Goal: Task Accomplishment & Management: Manage account settings

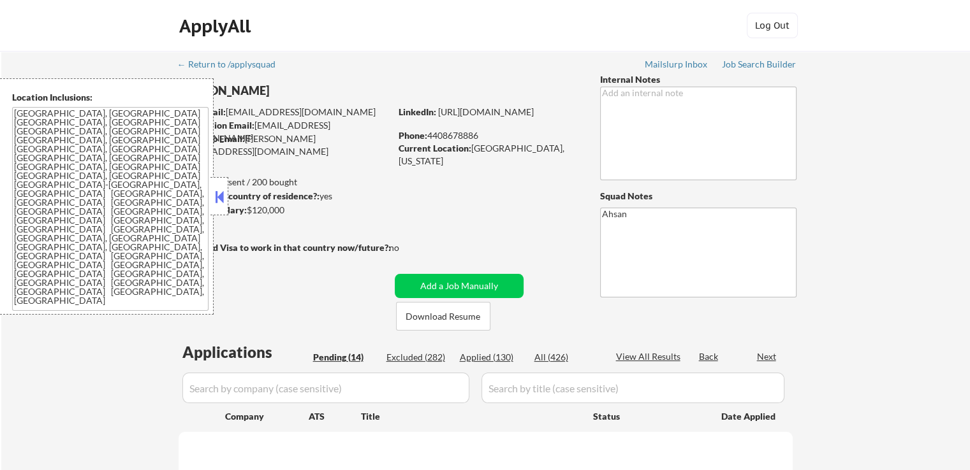
select select ""pending""
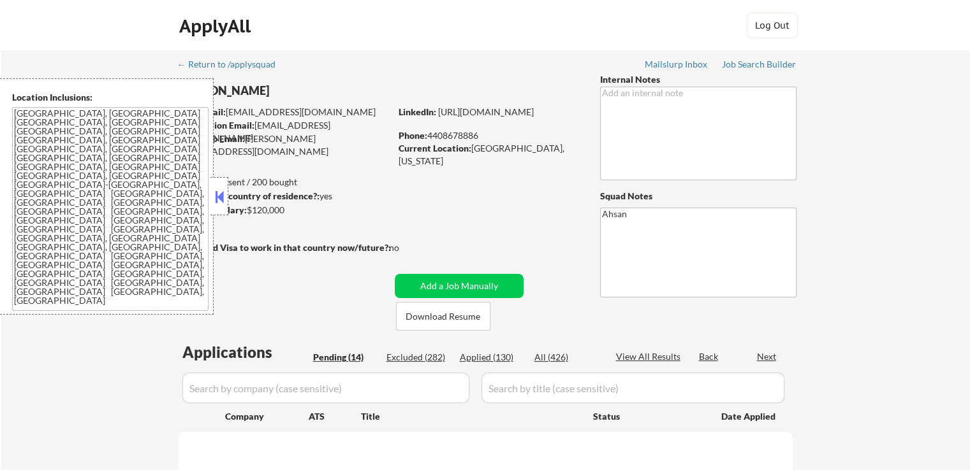
select select ""pending""
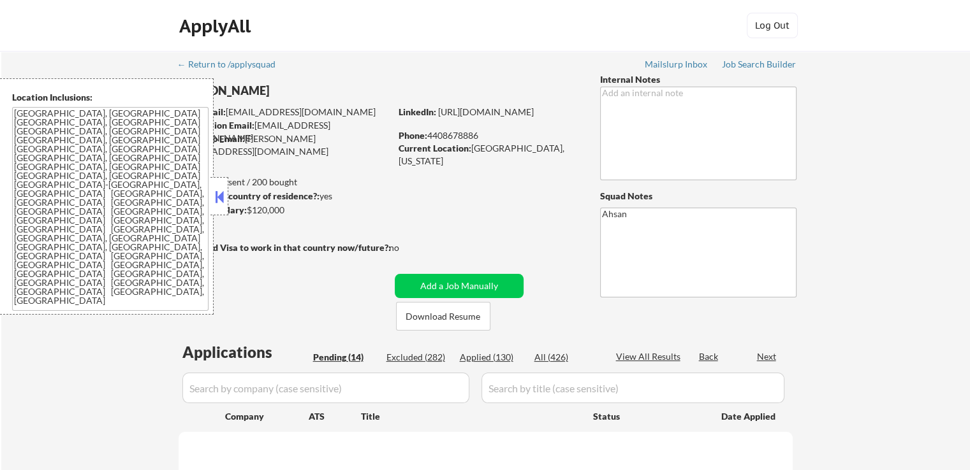
select select ""pending""
click at [222, 203] on button at bounding box center [219, 196] width 14 height 19
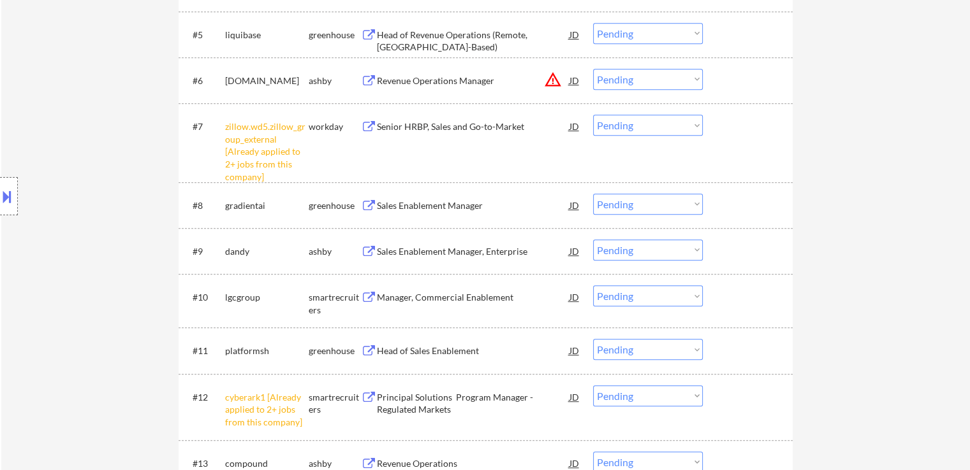
scroll to position [638, 0]
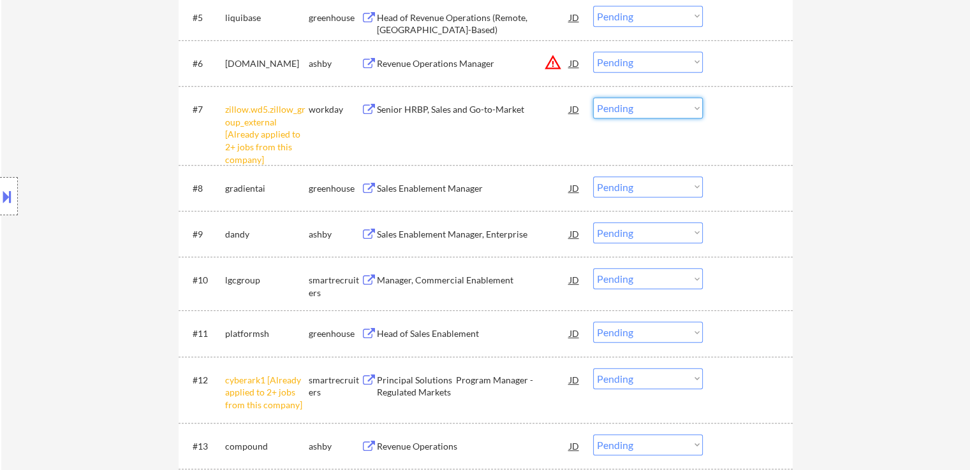
click at [627, 105] on select "Choose an option... Pending Applied Excluded (Questions) Excluded (Expired) Exc…" at bounding box center [648, 108] width 110 height 21
click at [593, 98] on select "Choose an option... Pending Applied Excluded (Questions) Excluded (Expired) Exc…" at bounding box center [648, 108] width 110 height 21
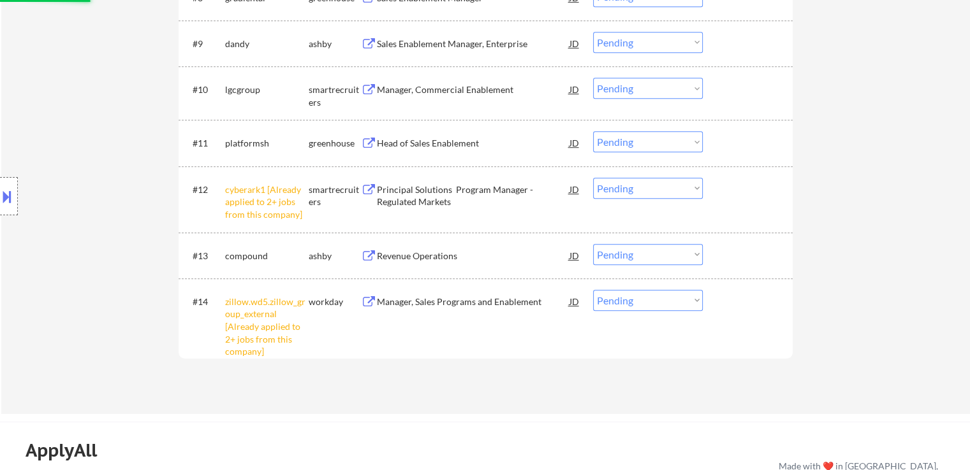
select select ""pending""
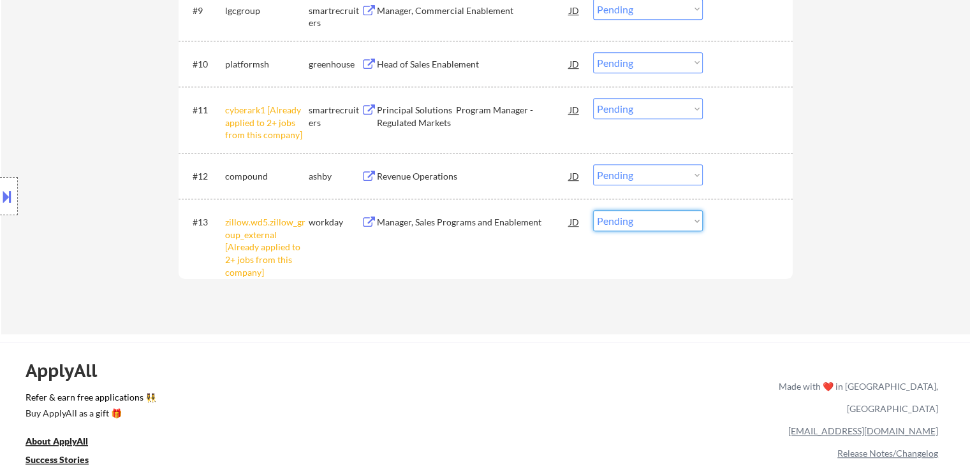
click at [622, 227] on select "Choose an option... Pending Applied Excluded (Questions) Excluded (Expired) Exc…" at bounding box center [648, 220] width 110 height 21
select select ""excluded__other_""
click at [593, 210] on select "Choose an option... Pending Applied Excluded (Questions) Excluded (Expired) Exc…" at bounding box center [648, 220] width 110 height 21
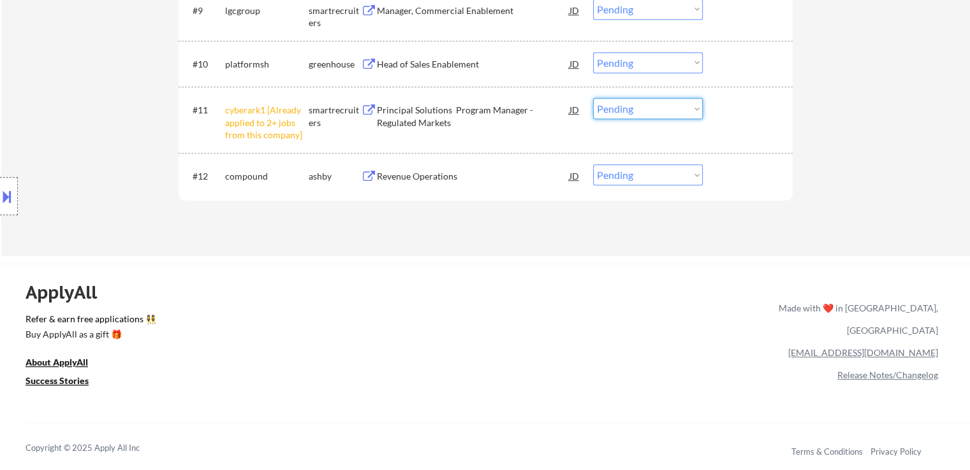
click at [673, 113] on select "Choose an option... Pending Applied Excluded (Questions) Excluded (Expired) Exc…" at bounding box center [648, 108] width 110 height 21
click at [593, 98] on select "Choose an option... Pending Applied Excluded (Questions) Excluded (Expired) Exc…" at bounding box center [648, 108] width 110 height 21
select select ""pending""
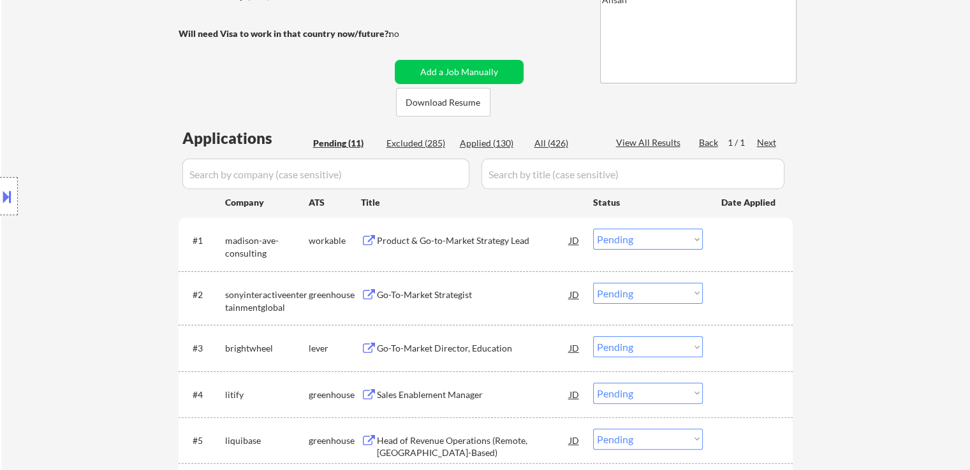
scroll to position [255, 0]
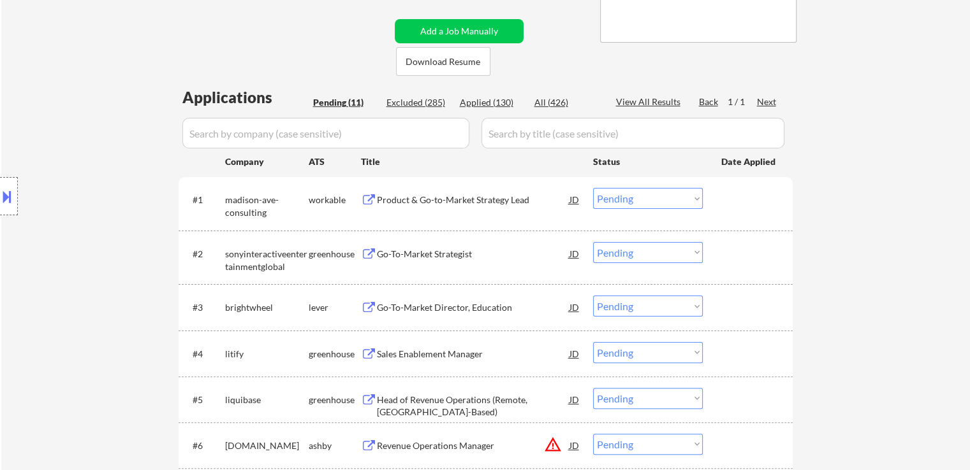
click at [402, 200] on div "Product & Go-to-Market Strategy Lead" at bounding box center [473, 200] width 193 height 13
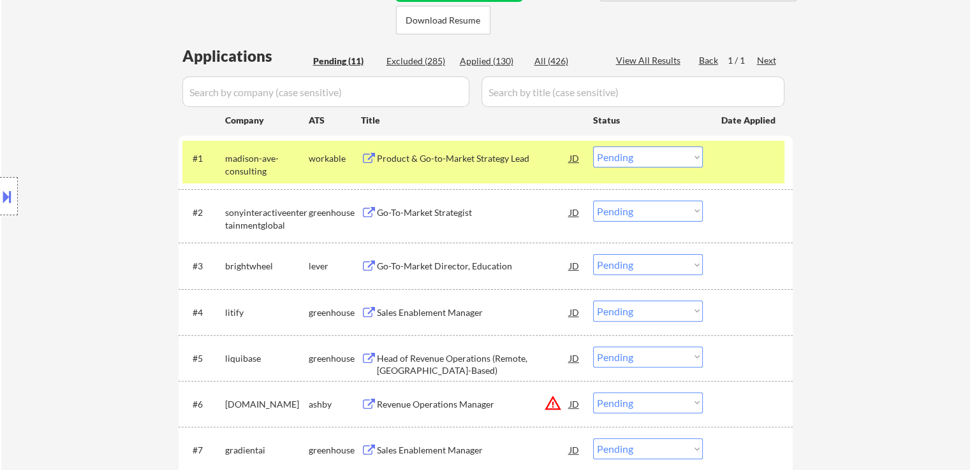
scroll to position [319, 0]
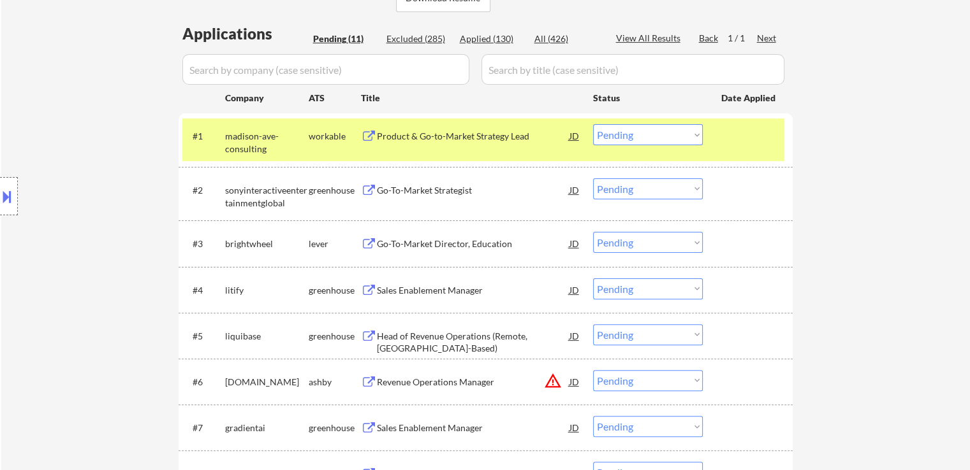
click at [435, 187] on div "Go-To-Market Strategist" at bounding box center [473, 190] width 193 height 13
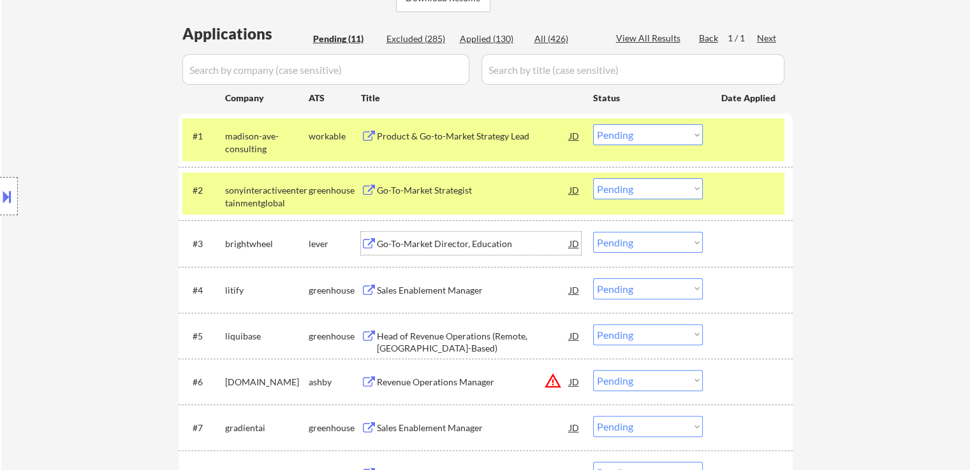
click at [446, 246] on div "Go-To-Market Director, Education" at bounding box center [473, 244] width 193 height 13
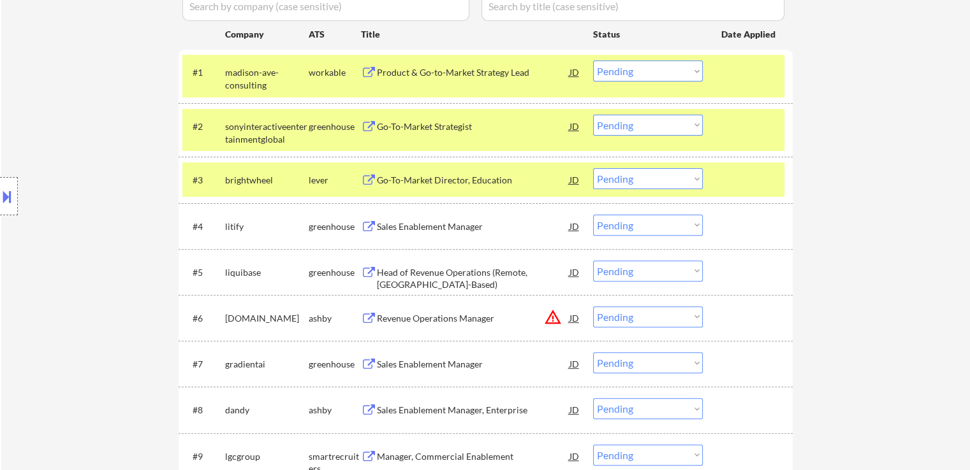
click at [408, 230] on div "Sales Enablement Manager" at bounding box center [473, 227] width 193 height 13
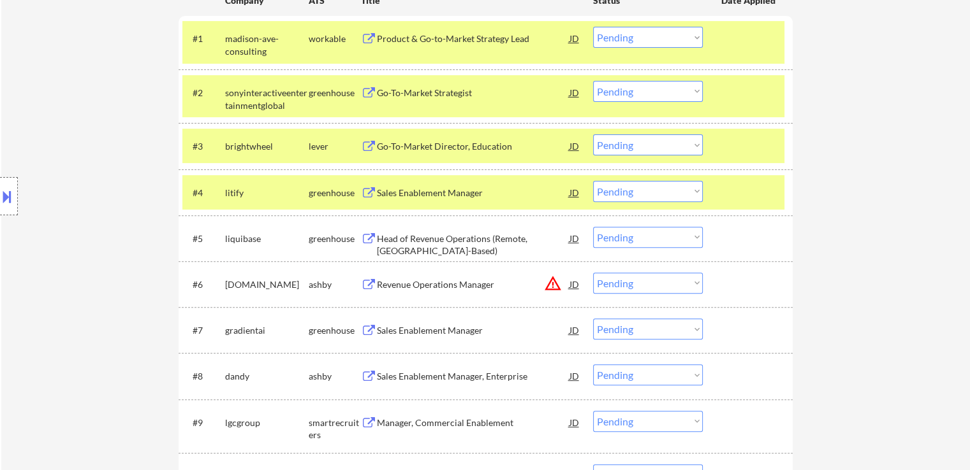
scroll to position [446, 0]
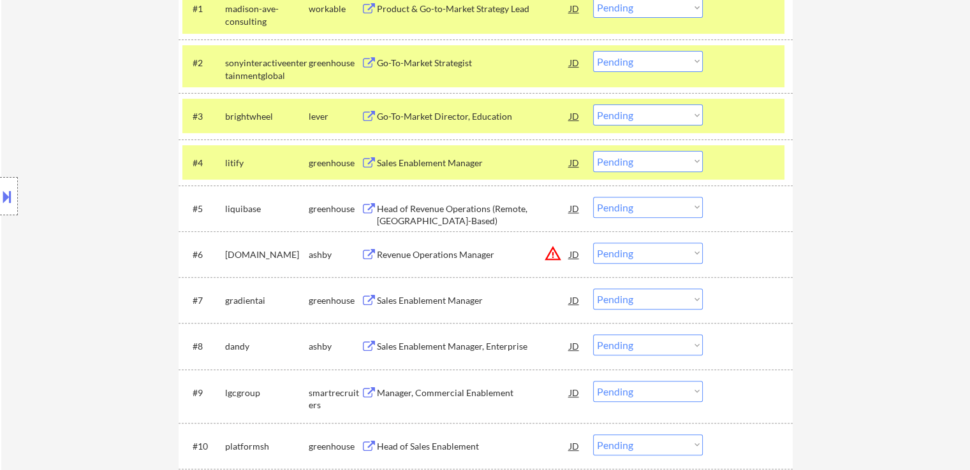
click at [465, 214] on div "Head of Revenue Operations (Remote, [GEOGRAPHIC_DATA]-Based)" at bounding box center [473, 215] width 193 height 25
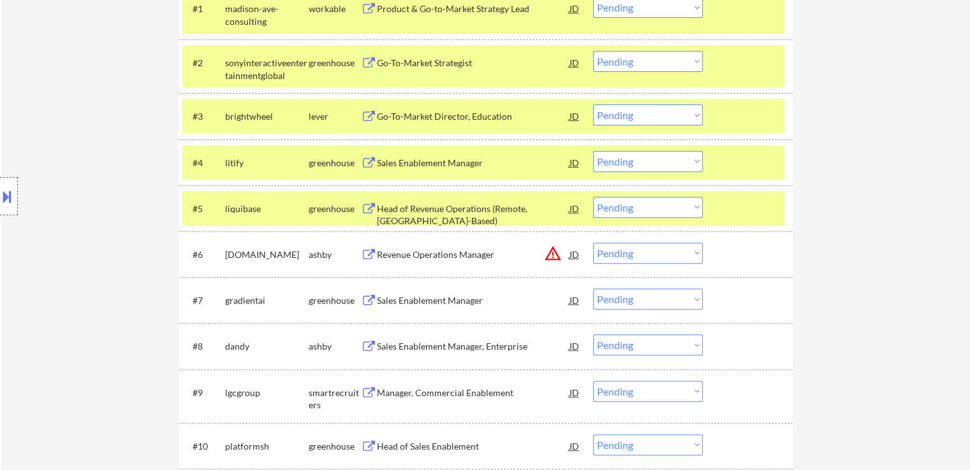
click at [440, 256] on div "Revenue Operations Manager" at bounding box center [473, 255] width 193 height 13
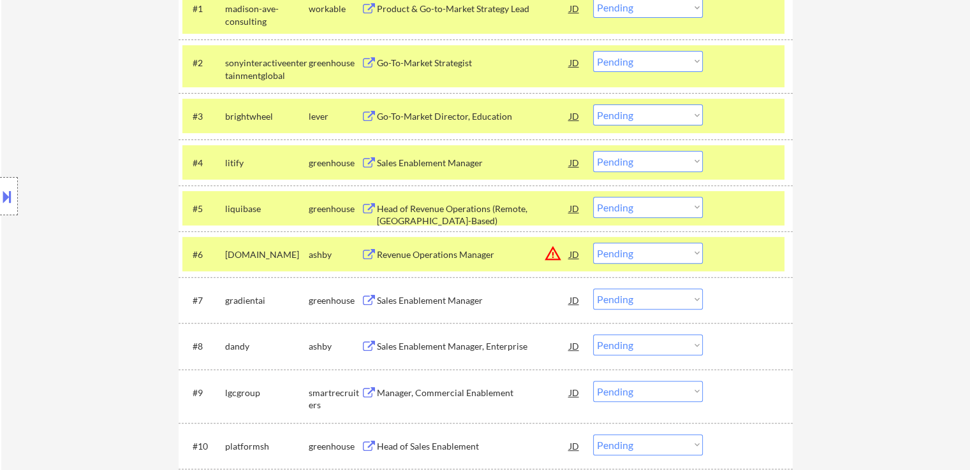
click at [434, 296] on div "Sales Enablement Manager" at bounding box center [473, 301] width 193 height 13
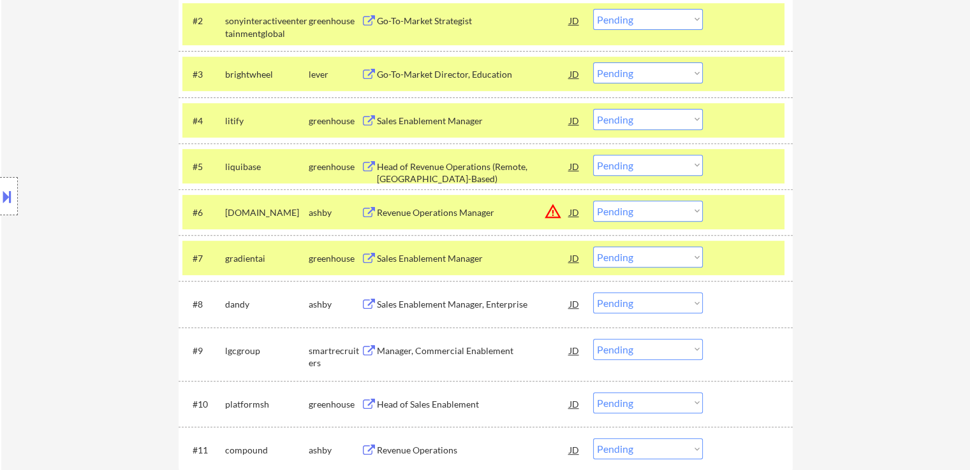
scroll to position [510, 0]
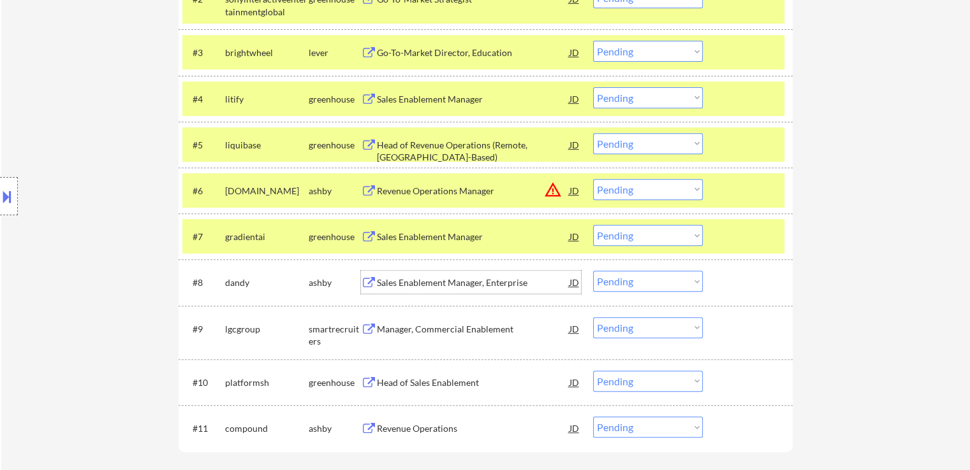
click at [416, 286] on div "Sales Enablement Manager, Enterprise" at bounding box center [473, 283] width 193 height 13
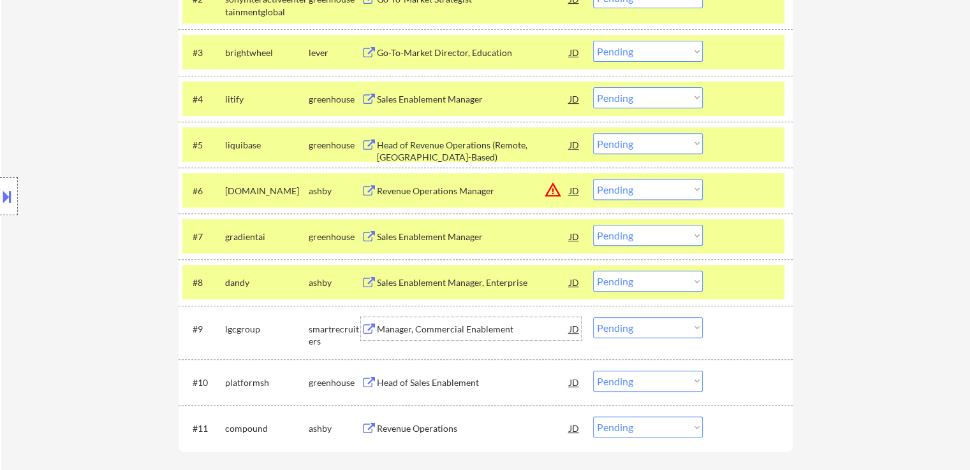
click at [426, 332] on div "Manager, Commercial Enablement" at bounding box center [473, 329] width 193 height 13
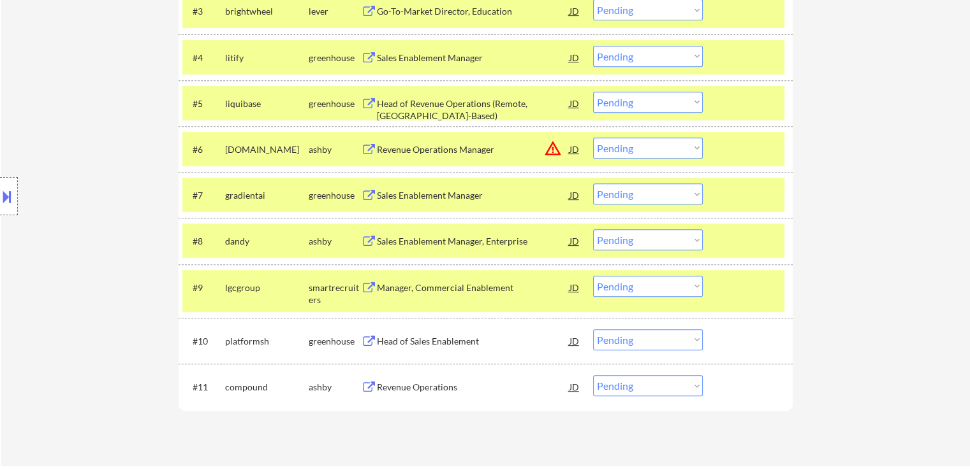
scroll to position [574, 0]
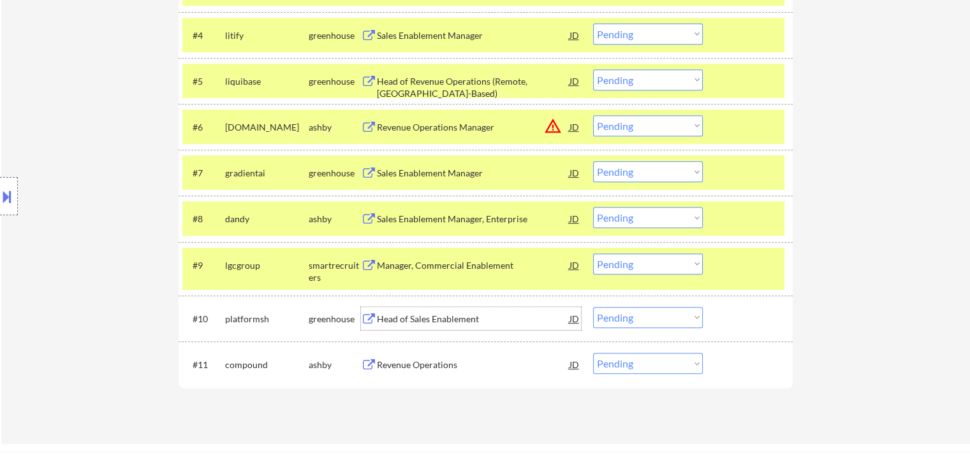
drag, startPoint x: 418, startPoint y: 317, endPoint x: 435, endPoint y: 365, distance: 51.6
click at [418, 317] on div "Head of Sales Enablement" at bounding box center [473, 319] width 193 height 13
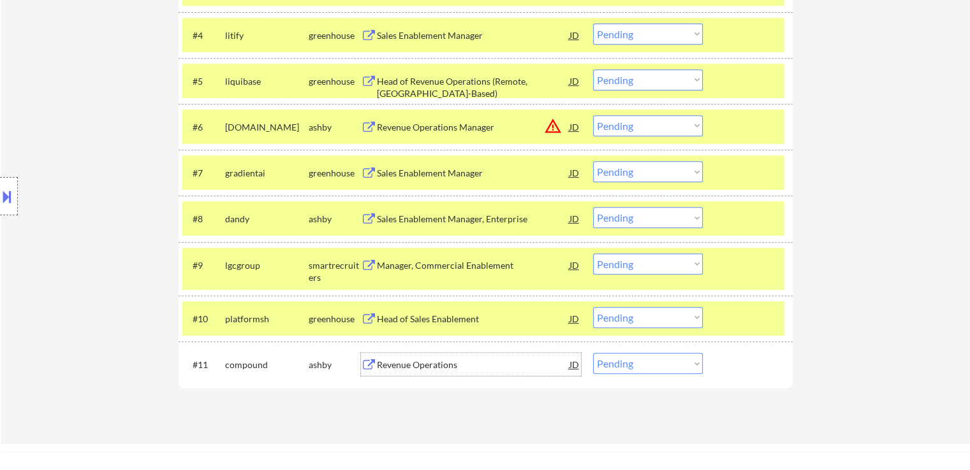
click at [423, 369] on div "Revenue Operations" at bounding box center [473, 365] width 193 height 13
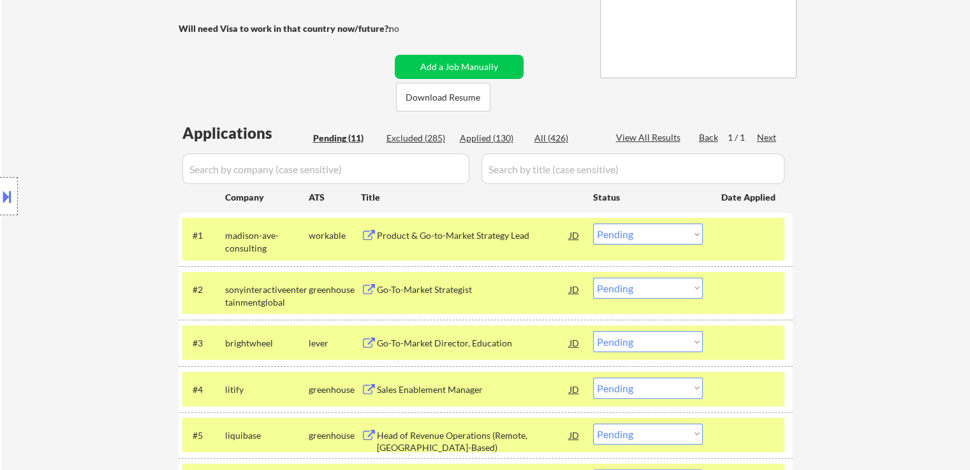
scroll to position [283, 0]
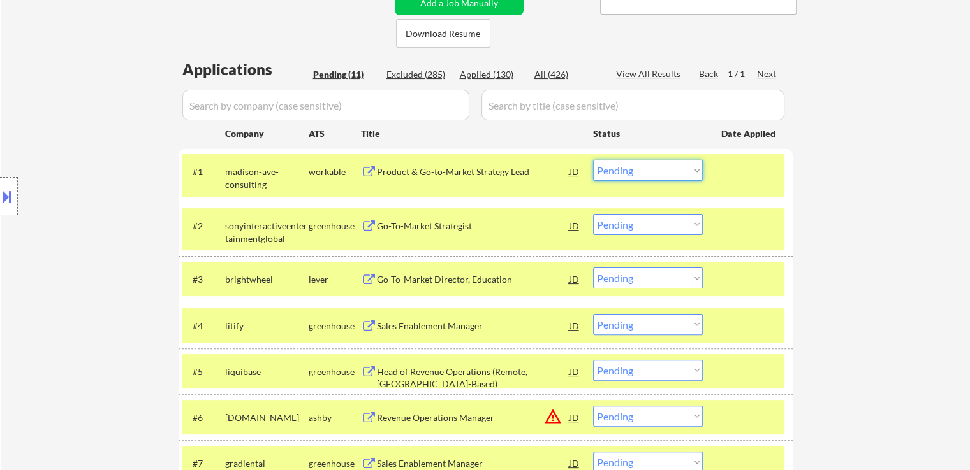
click at [636, 166] on select "Choose an option... Pending Applied Excluded (Questions) Excluded (Expired) Exc…" at bounding box center [648, 170] width 110 height 21
click at [593, 160] on select "Choose an option... Pending Applied Excluded (Questions) Excluded (Expired) Exc…" at bounding box center [648, 170] width 110 height 21
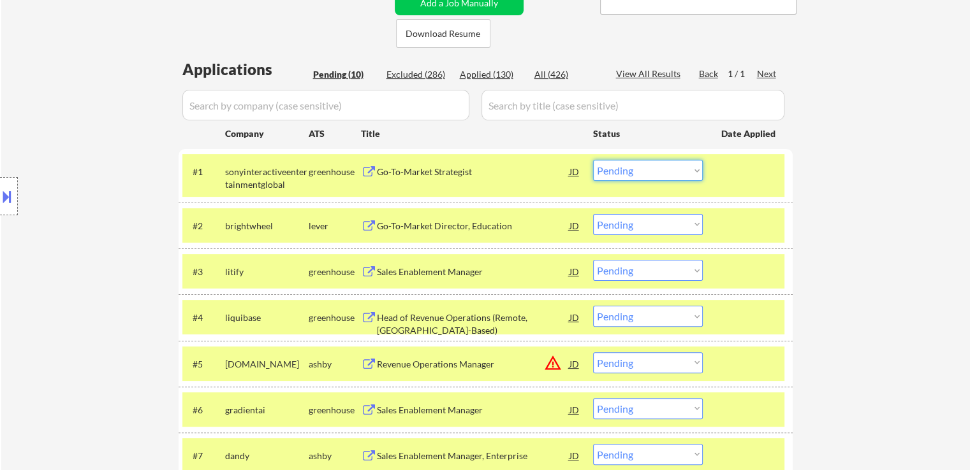
click at [607, 173] on select "Choose an option... Pending Applied Excluded (Questions) Excluded (Expired) Exc…" at bounding box center [648, 170] width 110 height 21
click at [593, 160] on select "Choose an option... Pending Applied Excluded (Questions) Excluded (Expired) Exc…" at bounding box center [648, 170] width 110 height 21
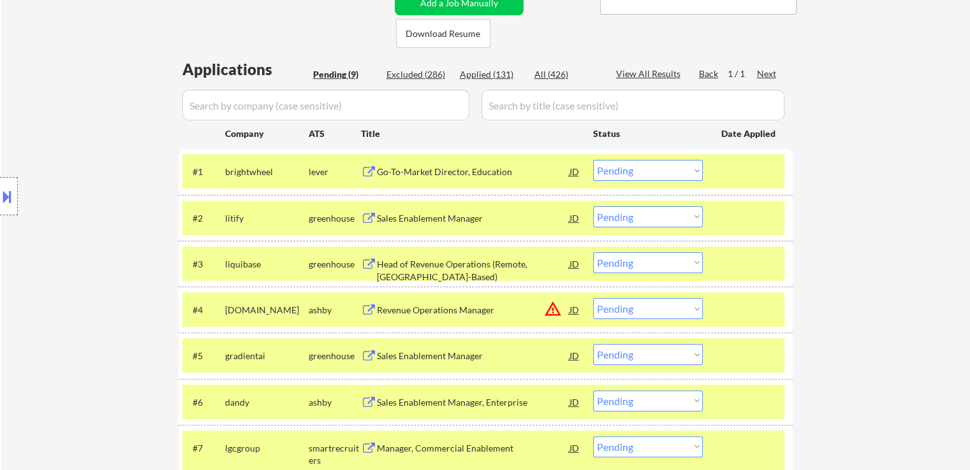
click at [629, 169] on select "Choose an option... Pending Applied Excluded (Questions) Excluded (Expired) Exc…" at bounding box center [648, 170] width 110 height 21
click at [593, 160] on select "Choose an option... Pending Applied Excluded (Questions) Excluded (Expired) Exc…" at bounding box center [648, 170] width 110 height 21
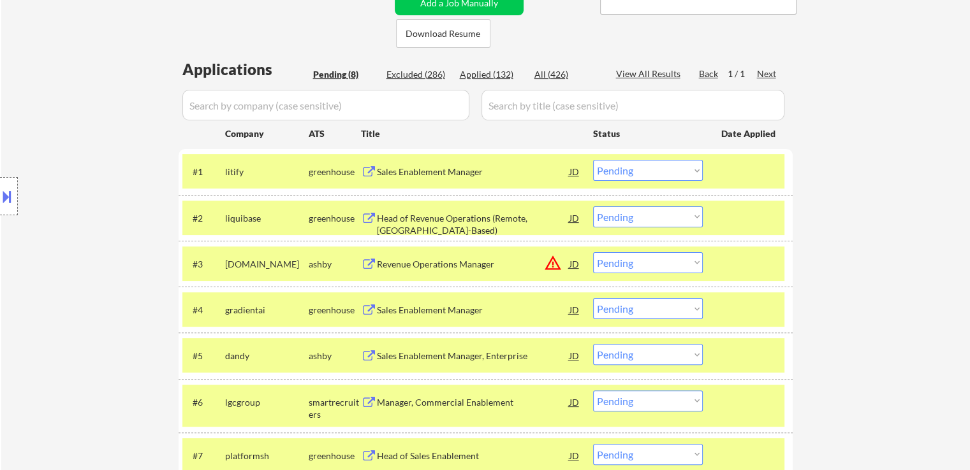
scroll to position [347, 0]
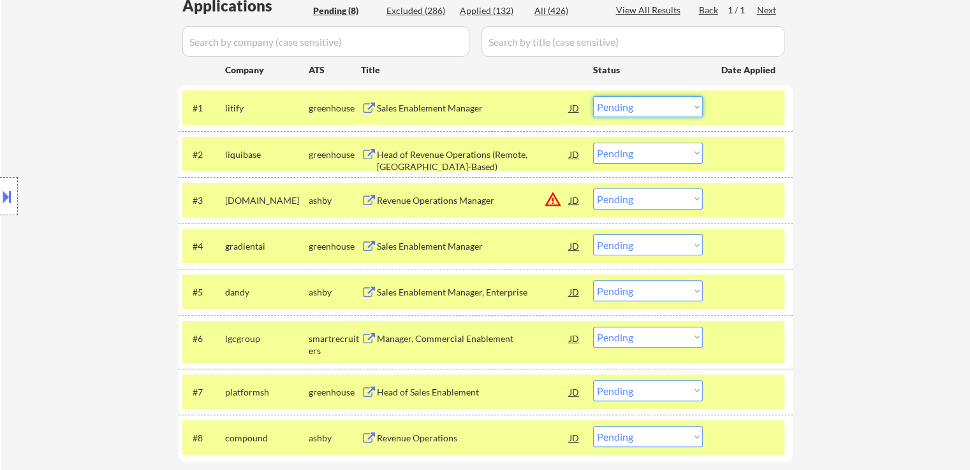
click at [643, 107] on select "Choose an option... Pending Applied Excluded (Questions) Excluded (Expired) Exc…" at bounding box center [648, 106] width 110 height 21
click at [593, 96] on select "Choose an option... Pending Applied Excluded (Questions) Excluded (Expired) Exc…" at bounding box center [648, 106] width 110 height 21
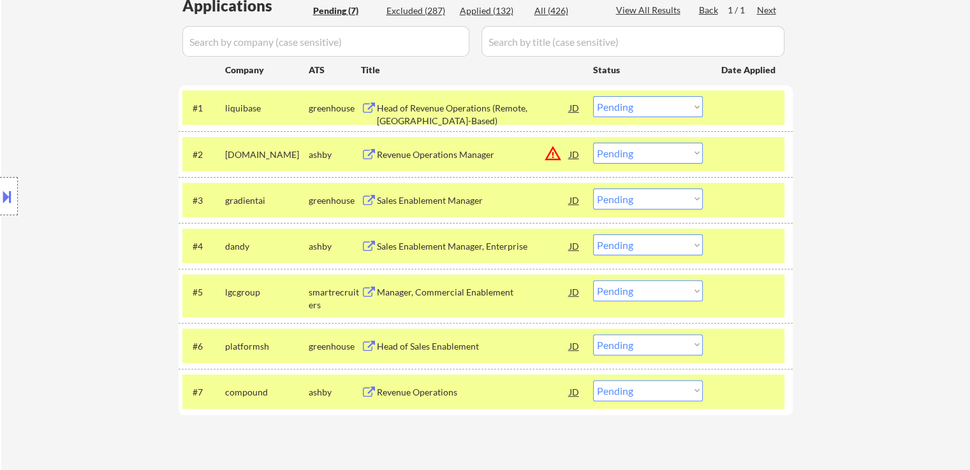
click at [620, 107] on select "Choose an option... Pending Applied Excluded (Questions) Excluded (Expired) Exc…" at bounding box center [648, 106] width 110 height 21
click at [637, 104] on select "Choose an option... Pending Applied Excluded (Questions) Excluded (Expired) Exc…" at bounding box center [648, 106] width 110 height 21
click at [593, 96] on select "Choose an option... Pending Applied Excluded (Questions) Excluded (Expired) Exc…" at bounding box center [648, 106] width 110 height 21
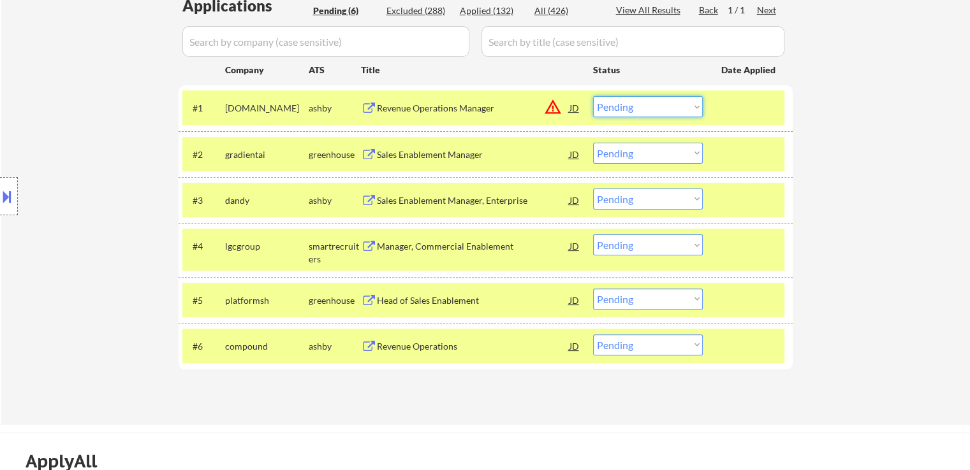
click at [650, 108] on select "Choose an option... Pending Applied Excluded (Questions) Excluded (Expired) Exc…" at bounding box center [648, 106] width 110 height 21
click at [593, 96] on select "Choose an option... Pending Applied Excluded (Questions) Excluded (Expired) Exc…" at bounding box center [648, 106] width 110 height 21
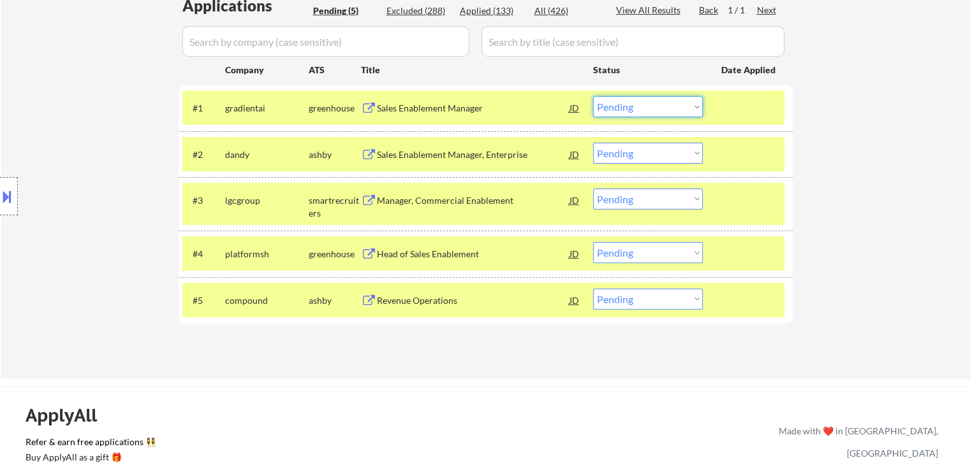
click at [627, 108] on select "Choose an option... Pending Applied Excluded (Questions) Excluded (Expired) Exc…" at bounding box center [648, 106] width 110 height 21
click at [593, 96] on select "Choose an option... Pending Applied Excluded (Questions) Excluded (Expired) Exc…" at bounding box center [648, 106] width 110 height 21
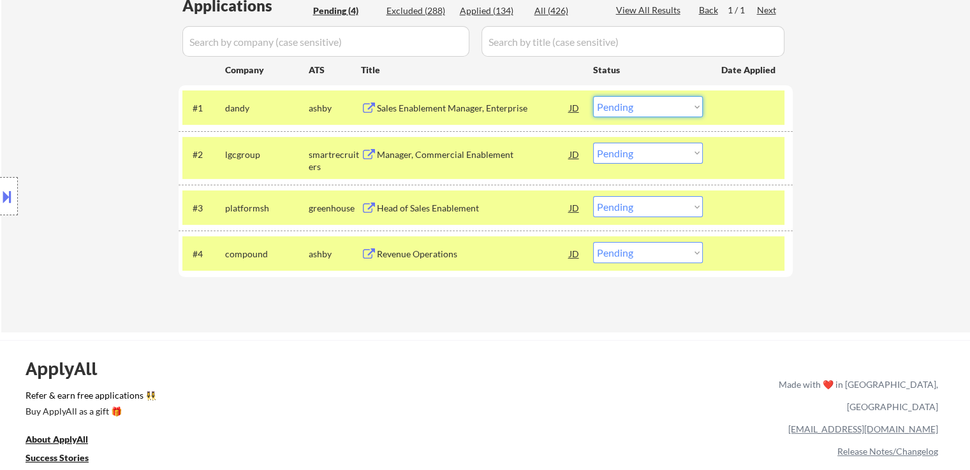
click at [622, 100] on select "Choose an option... Pending Applied Excluded (Questions) Excluded (Expired) Exc…" at bounding box center [648, 106] width 110 height 21
click at [593, 96] on select "Choose an option... Pending Applied Excluded (Questions) Excluded (Expired) Exc…" at bounding box center [648, 106] width 110 height 21
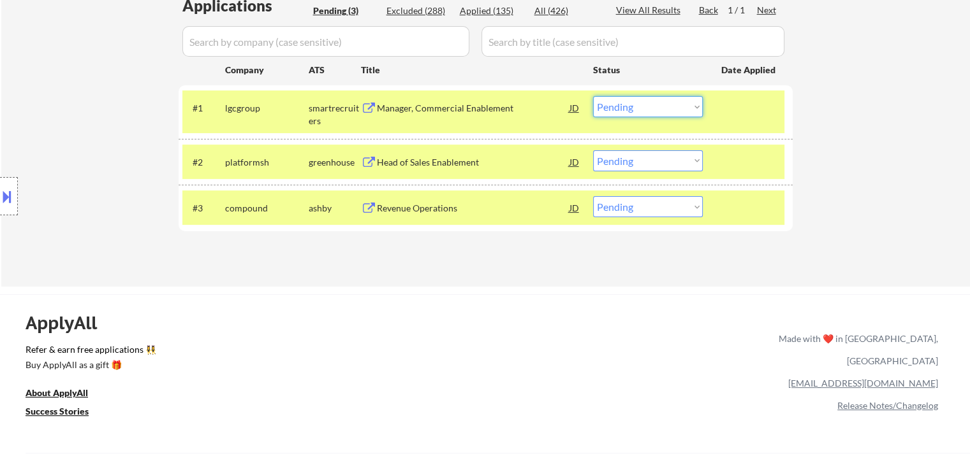
click at [643, 103] on select "Choose an option... Pending Applied Excluded (Questions) Excluded (Expired) Exc…" at bounding box center [648, 106] width 110 height 21
click at [593, 96] on select "Choose an option... Pending Applied Excluded (Questions) Excluded (Expired) Exc…" at bounding box center [648, 106] width 110 height 21
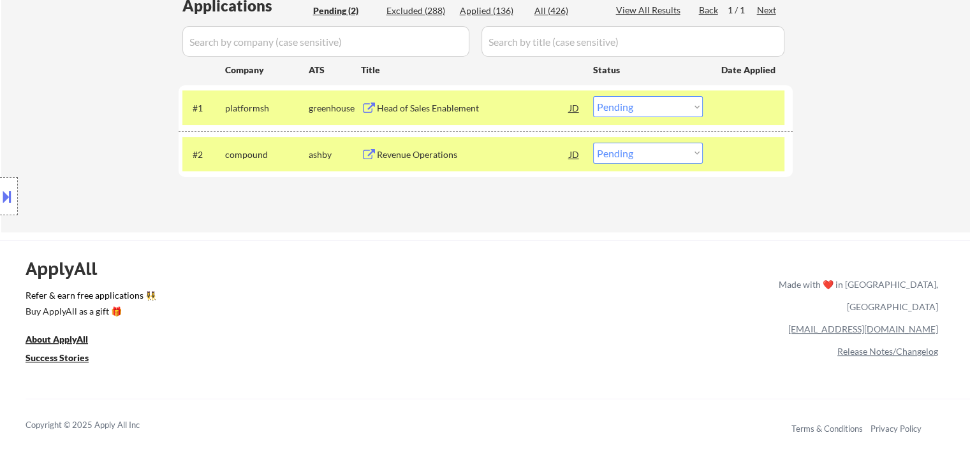
click at [625, 114] on select "Choose an option... Pending Applied Excluded (Questions) Excluded (Expired) Exc…" at bounding box center [648, 106] width 110 height 21
click at [593, 96] on select "Choose an option... Pending Applied Excluded (Questions) Excluded (Expired) Exc…" at bounding box center [648, 106] width 110 height 21
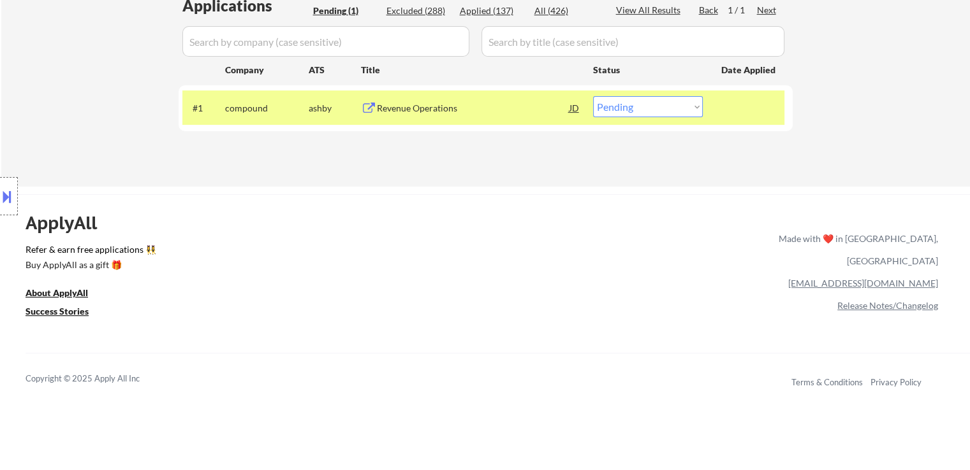
click at [573, 108] on div "JD" at bounding box center [574, 107] width 13 height 23
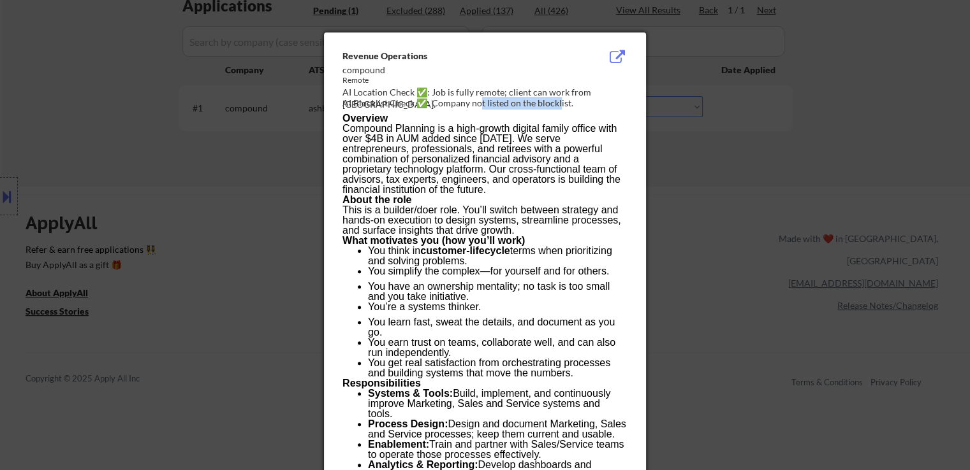
drag, startPoint x: 524, startPoint y: 101, endPoint x: 558, endPoint y: 99, distance: 34.5
click at [558, 99] on div "AI Blocklist Check ✅: Company not listed on the blocklist." at bounding box center [487, 103] width 290 height 13
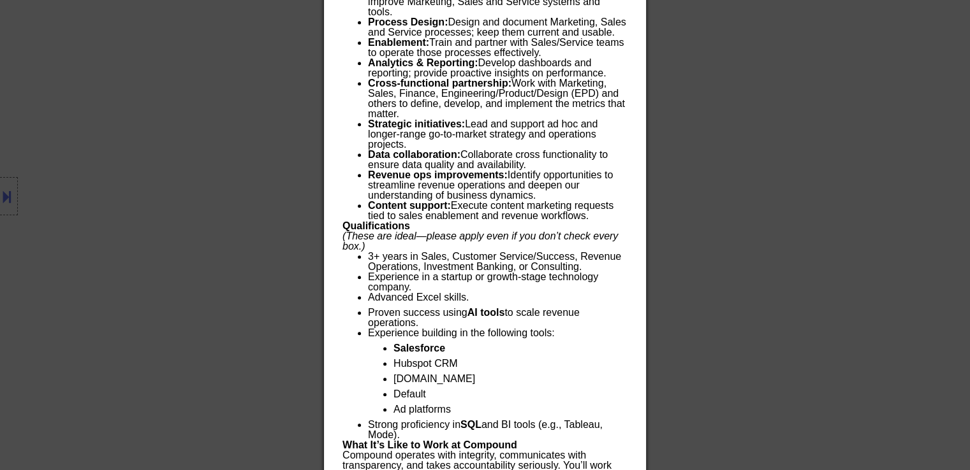
scroll to position [813, 0]
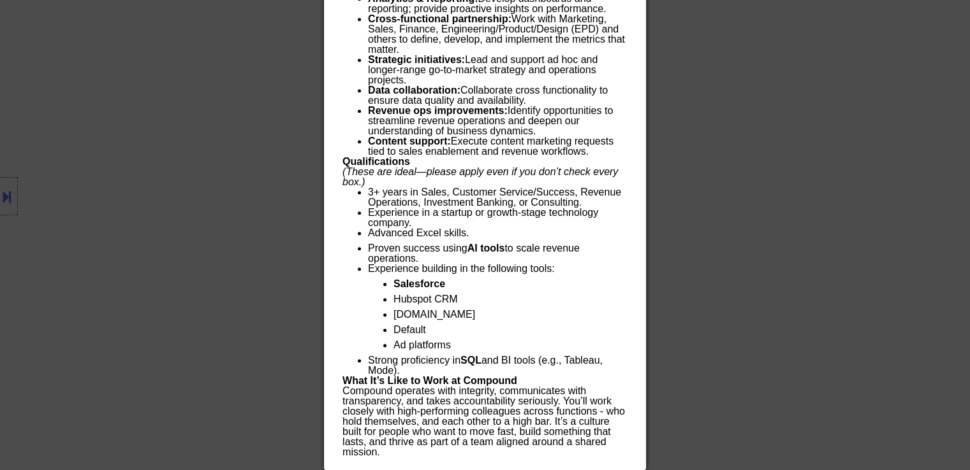
click at [191, 196] on div at bounding box center [485, 235] width 970 height 470
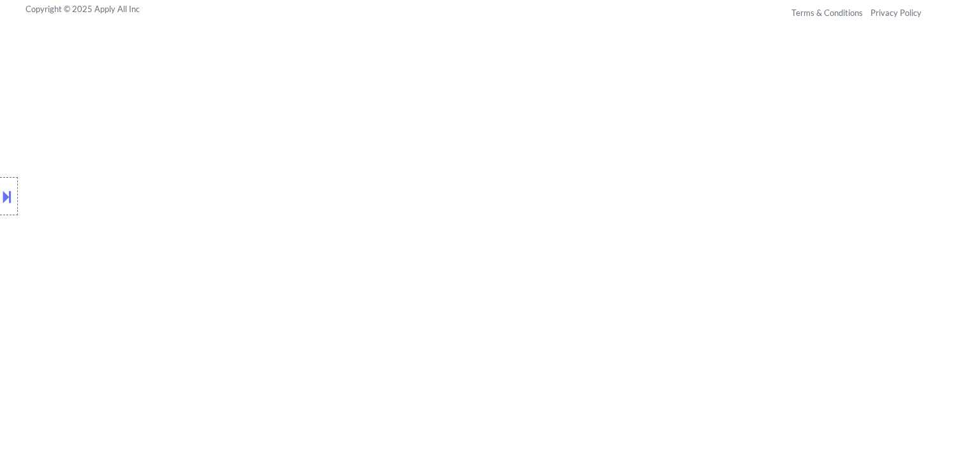
scroll to position [334, 0]
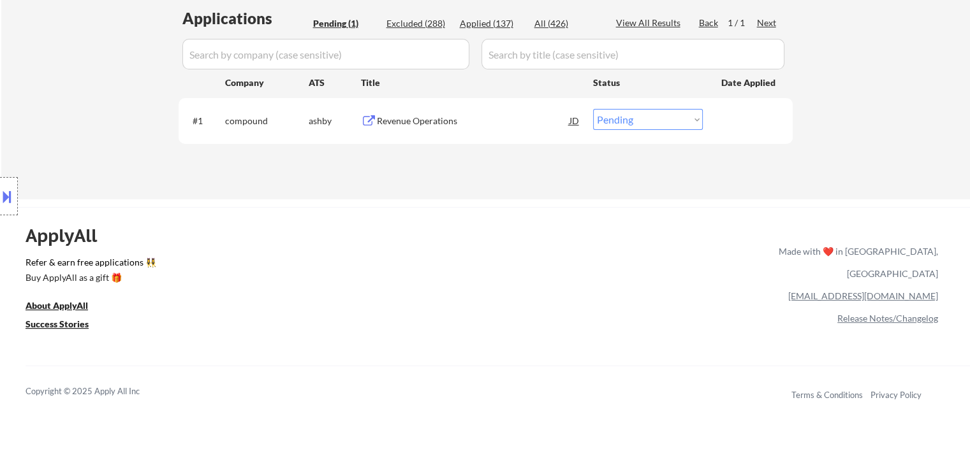
click at [625, 119] on select "Choose an option... Pending Applied Excluded (Questions) Excluded (Expired) Exc…" at bounding box center [648, 119] width 110 height 21
select select ""applied""
click at [593, 109] on select "Choose an option... Pending Applied Excluded (Questions) Excluded (Expired) Exc…" at bounding box center [648, 119] width 110 height 21
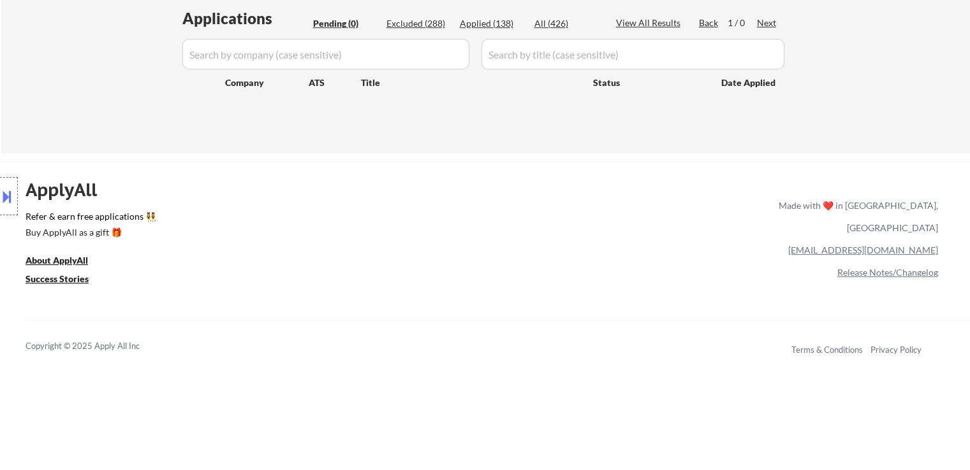
click at [487, 25] on div "Applied (138)" at bounding box center [492, 23] width 64 height 13
select select ""applied""
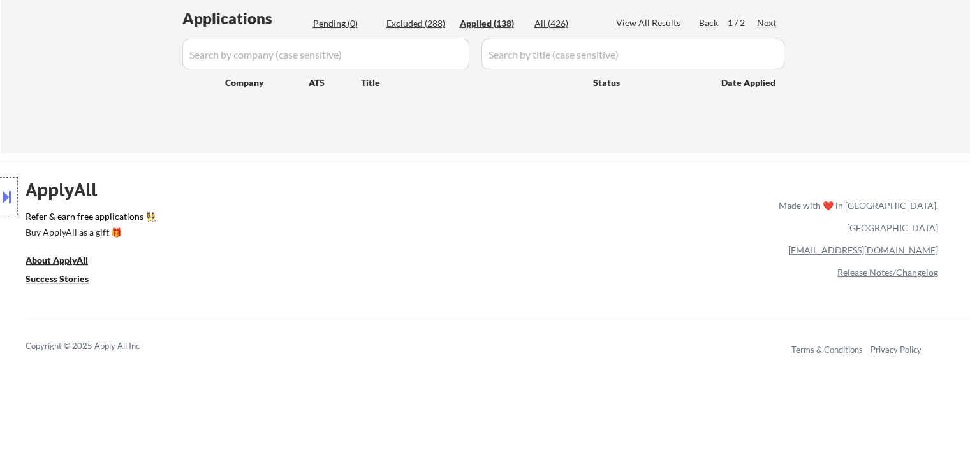
select select ""applied""
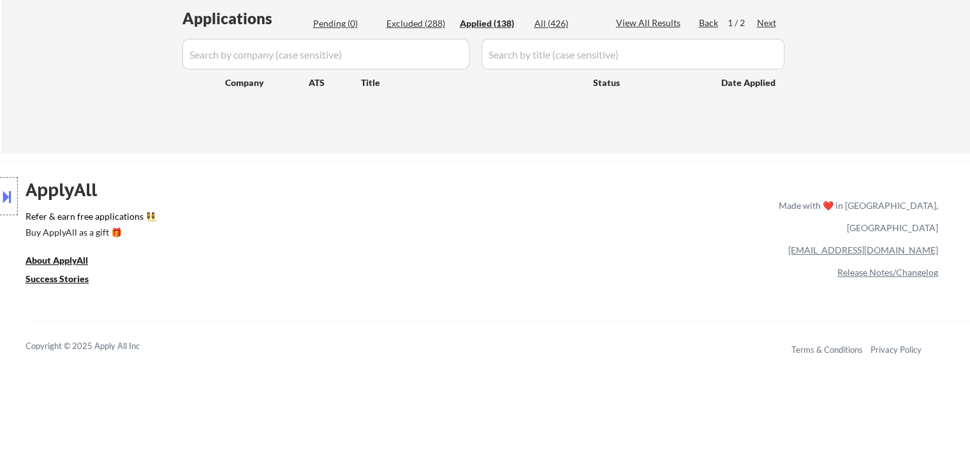
select select ""applied""
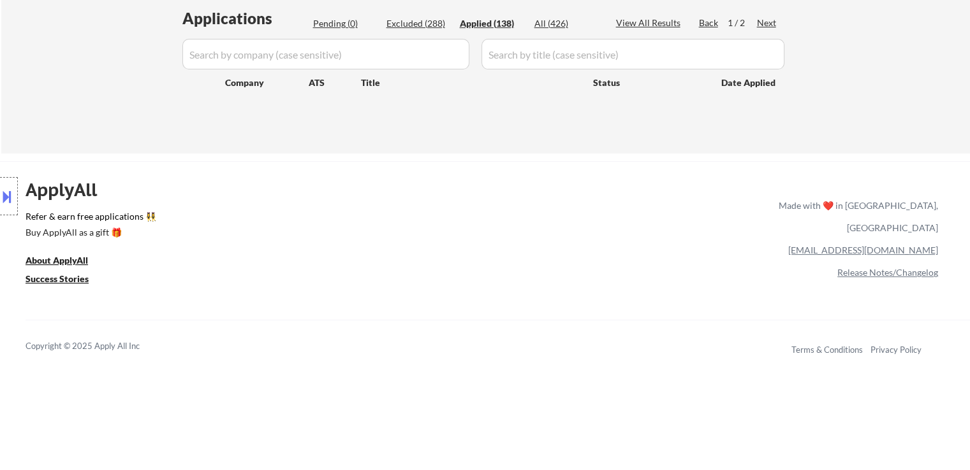
select select ""applied""
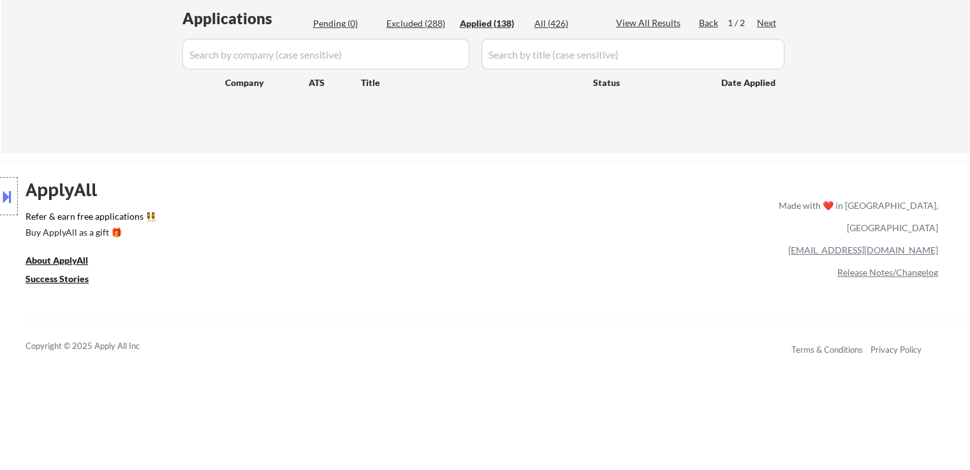
select select ""applied""
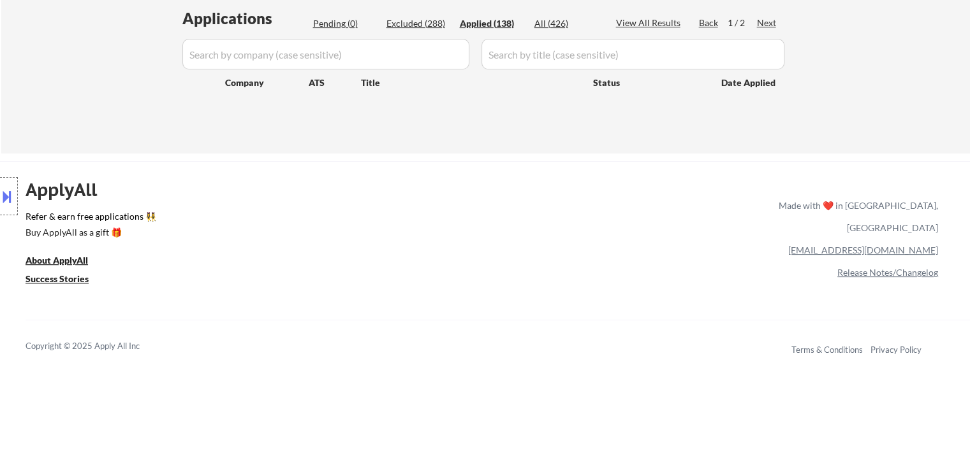
select select ""applied""
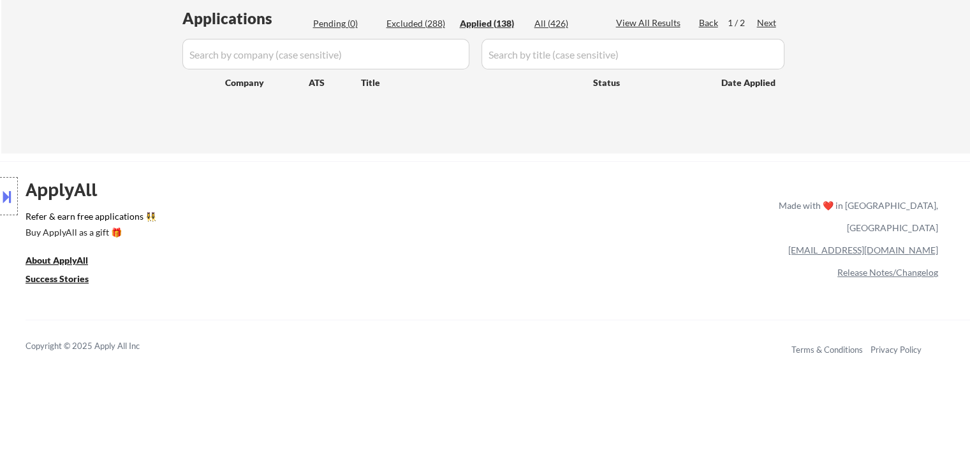
select select ""applied""
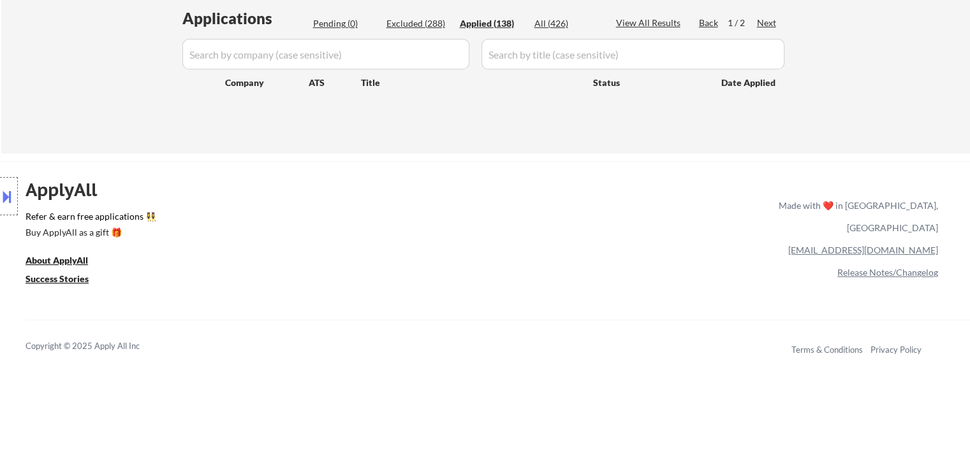
select select ""applied""
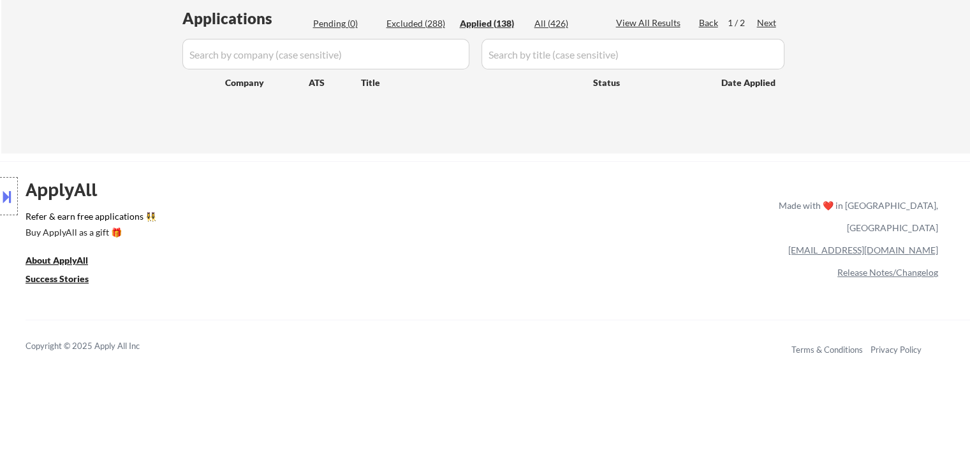
select select ""applied""
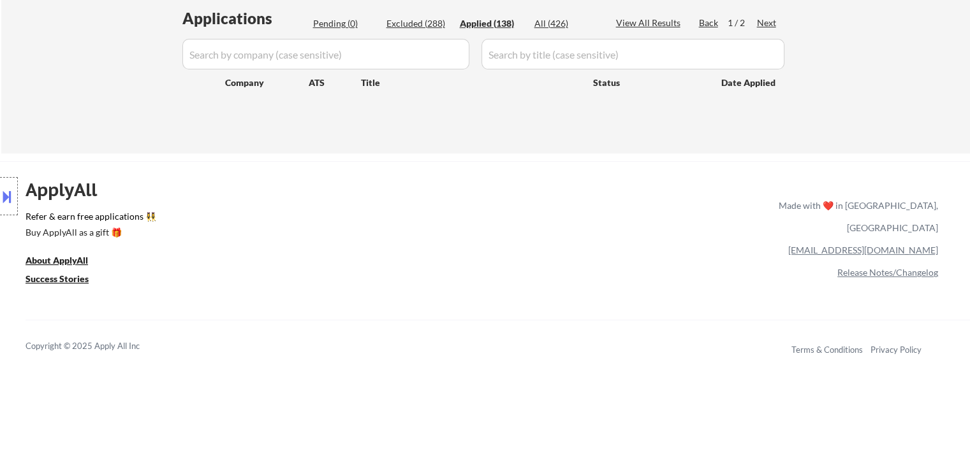
select select ""applied""
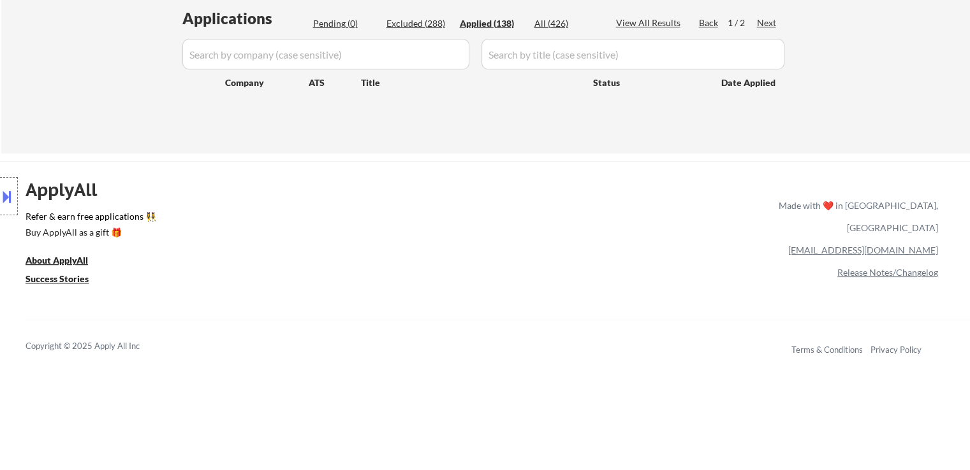
select select ""applied""
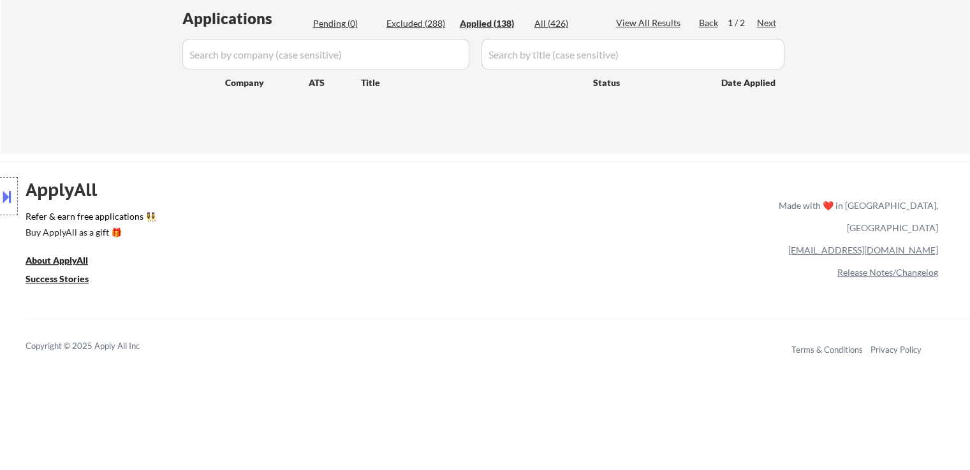
select select ""applied""
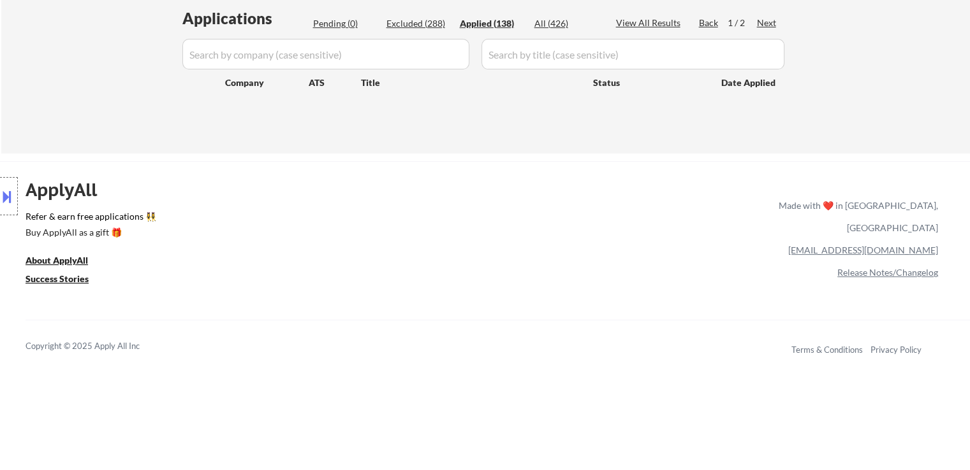
select select ""applied""
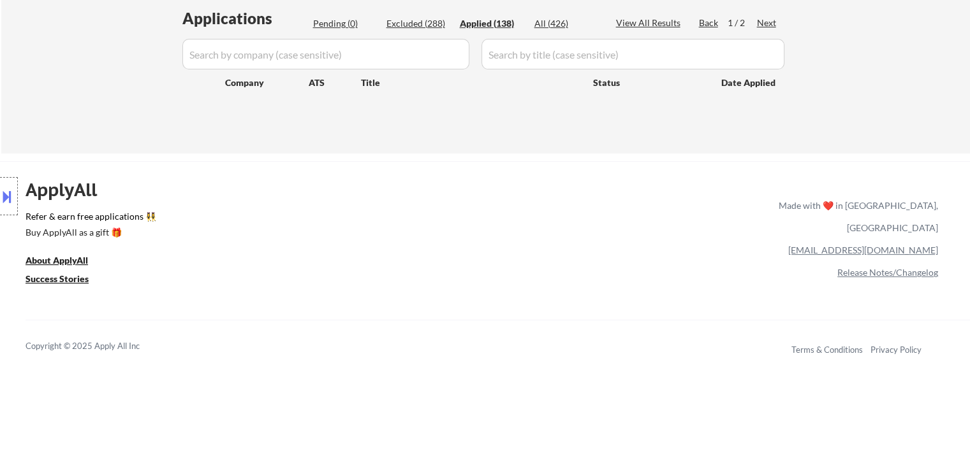
select select ""applied""
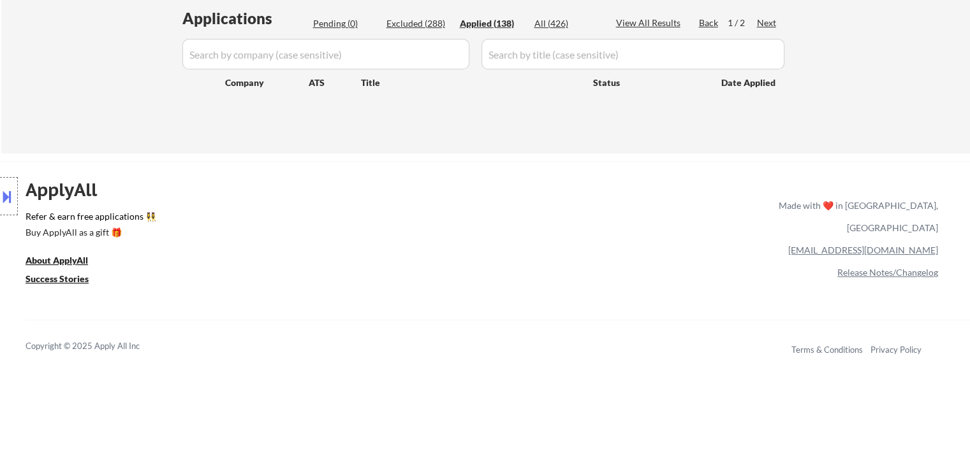
select select ""applied""
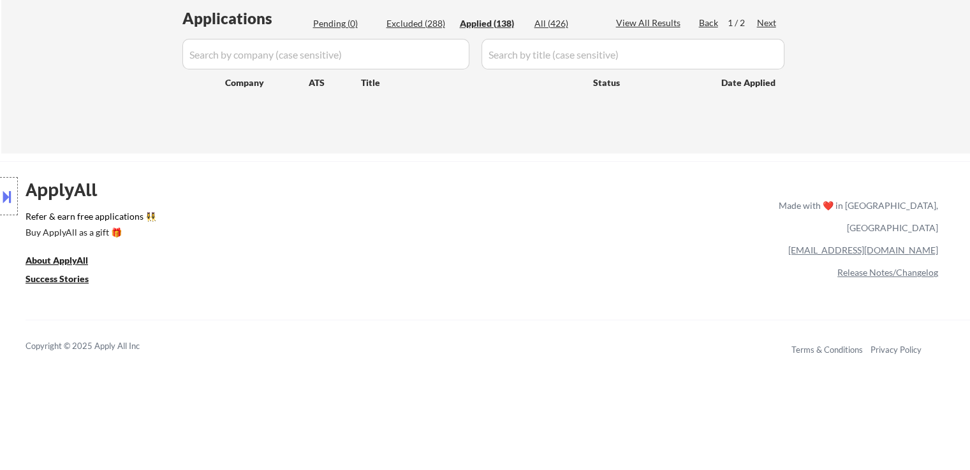
select select ""applied""
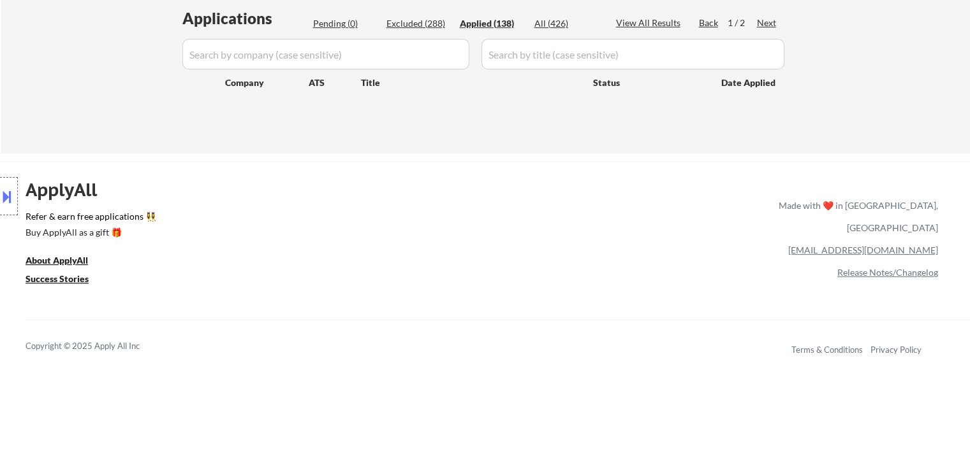
select select ""applied""
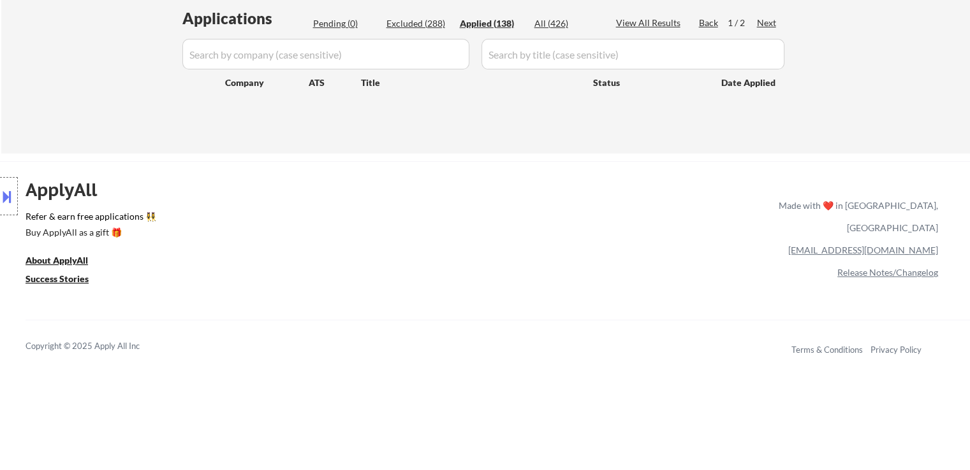
select select ""applied""
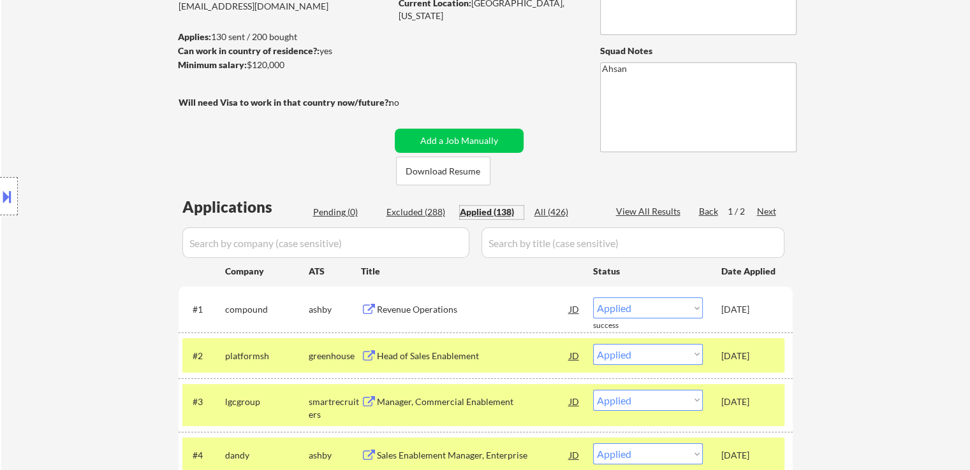
scroll to position [0, 0]
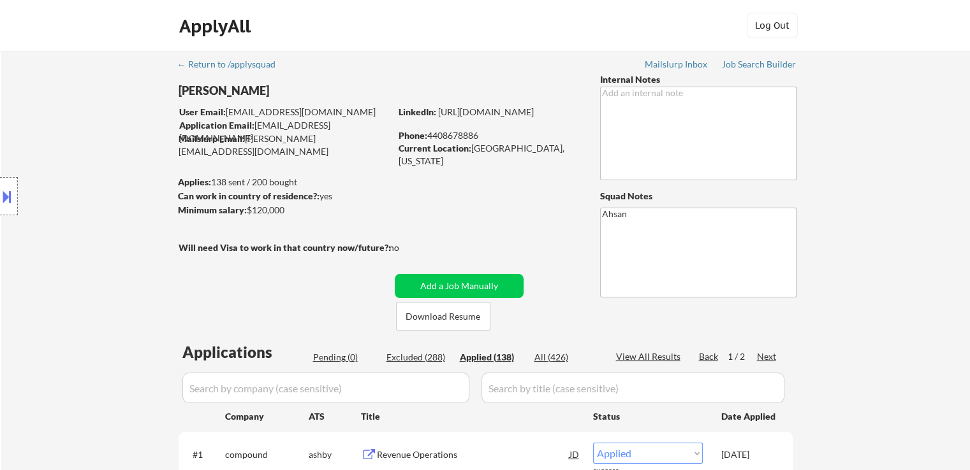
click at [126, 200] on div "Location Inclusions: [GEOGRAPHIC_DATA], [GEOGRAPHIC_DATA] [GEOGRAPHIC_DATA], [G…" at bounding box center [114, 196] width 228 height 237
